Goal: Navigation & Orientation: Find specific page/section

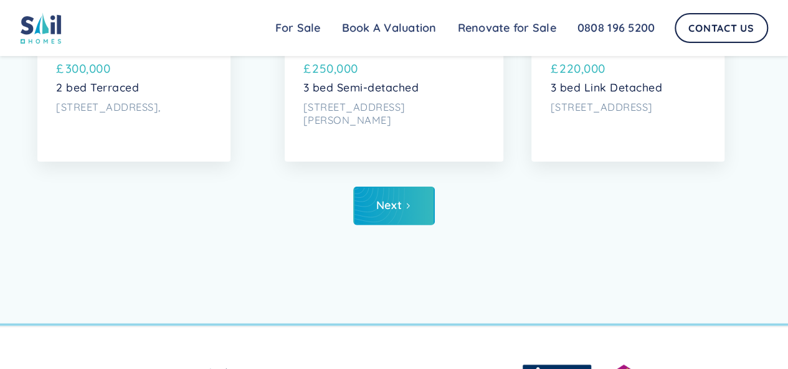
scroll to position [4048, 0]
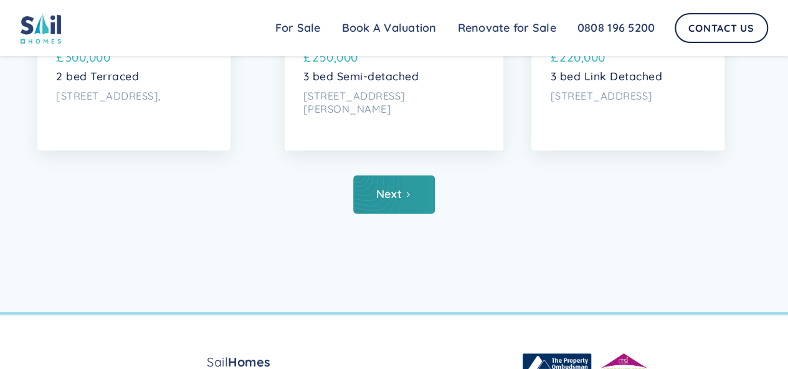
click at [396, 201] on div "Next" at bounding box center [389, 194] width 26 height 12
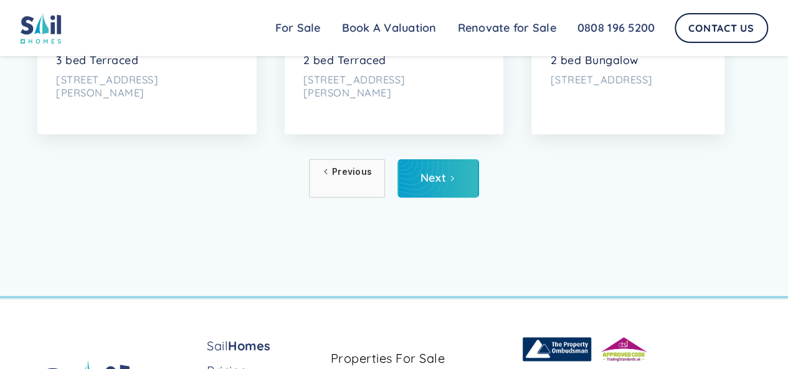
scroll to position [4095, 0]
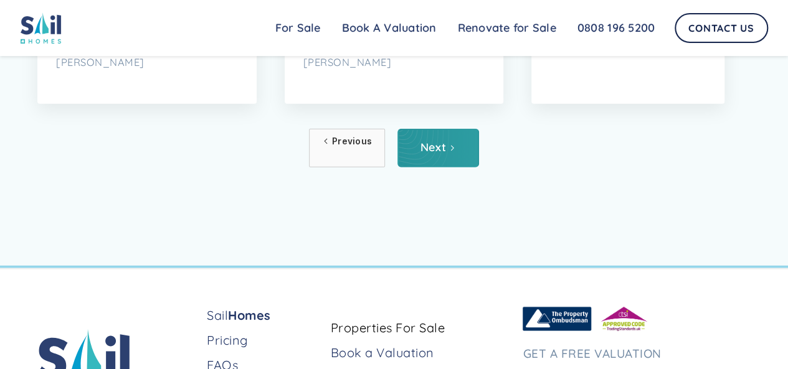
click at [434, 168] on link "Next" at bounding box center [438, 148] width 82 height 39
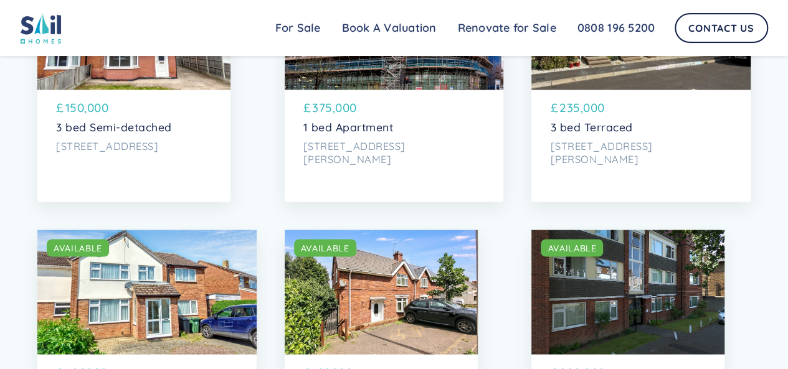
scroll to position [1074, 0]
